Goal: Transaction & Acquisition: Purchase product/service

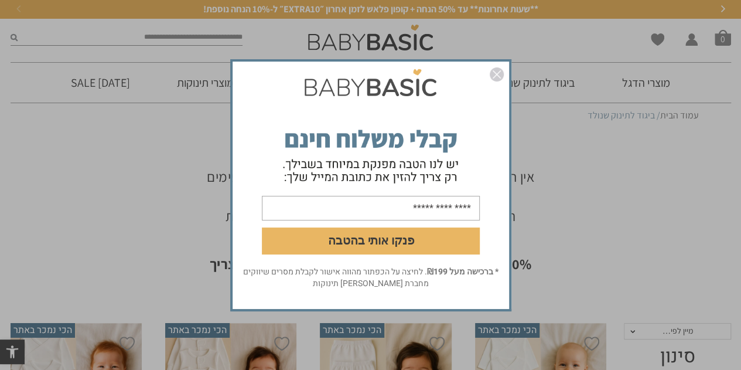
click at [495, 74] on img "סגור" at bounding box center [497, 74] width 14 height 14
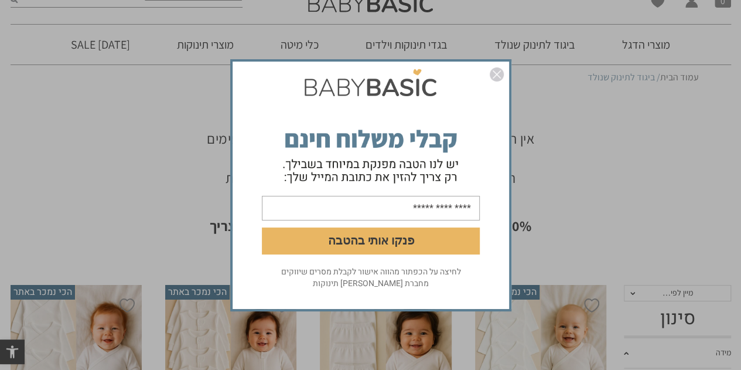
click at [500, 67] on img "סגור" at bounding box center [497, 74] width 14 height 14
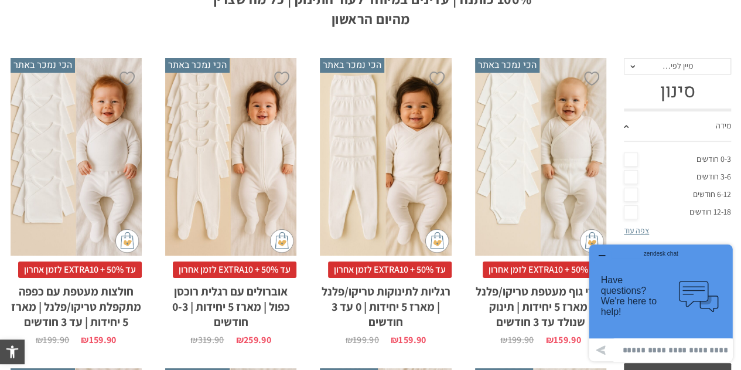
scroll to position [267, 0]
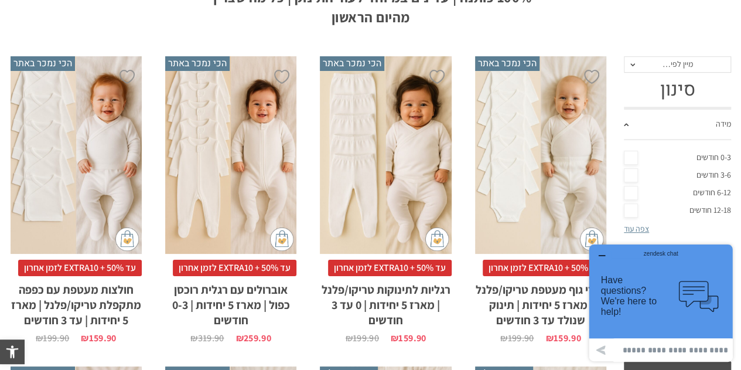
click at [600, 255] on icon "button" at bounding box center [602, 255] width 6 height 0
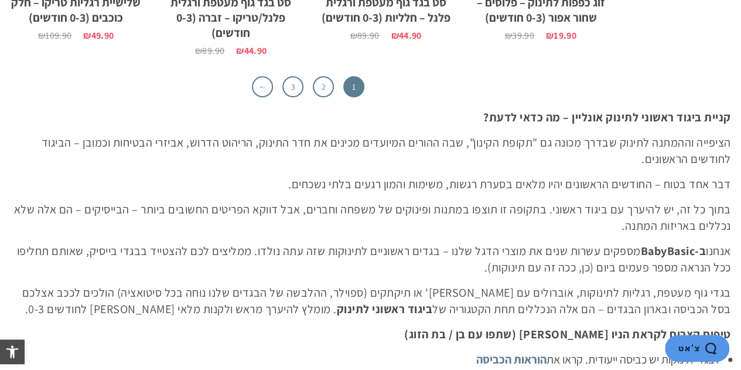
scroll to position [4028, 0]
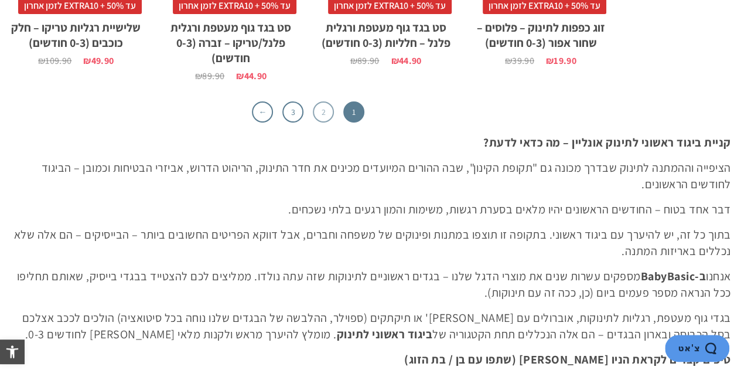
click at [325, 101] on link "2" at bounding box center [323, 111] width 21 height 21
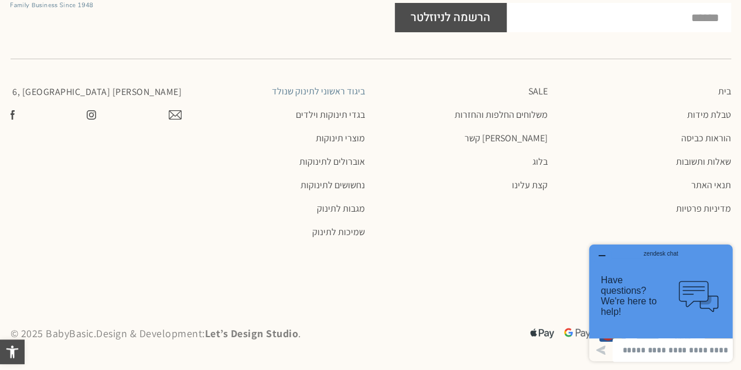
scroll to position [4241, 0]
click at [600, 254] on icon "button" at bounding box center [601, 255] width 9 height 9
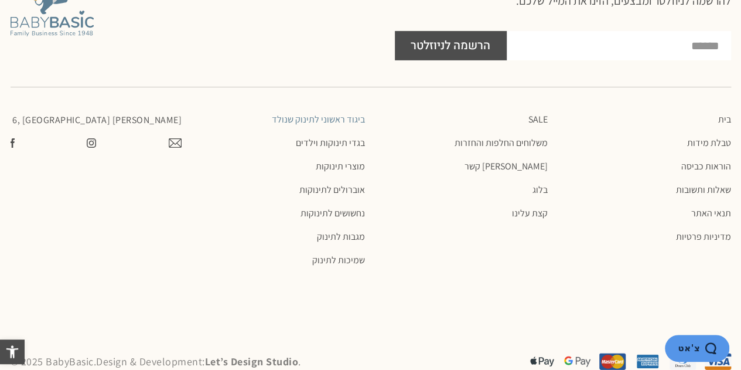
scroll to position [4454, 0]
